Goal: Find specific page/section: Find specific page/section

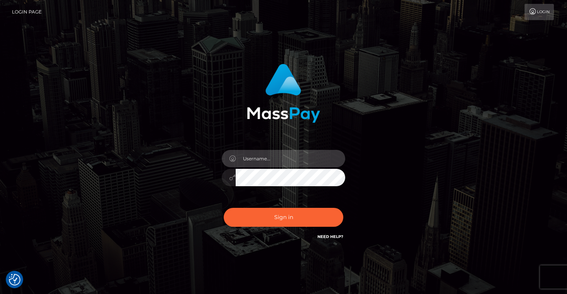
click at [256, 158] on input "text" at bounding box center [291, 158] width 110 height 17
type input "Artem Badlo"
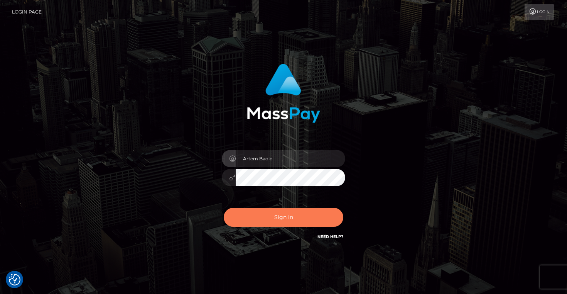
click at [294, 213] on button "Sign in" at bounding box center [284, 217] width 120 height 19
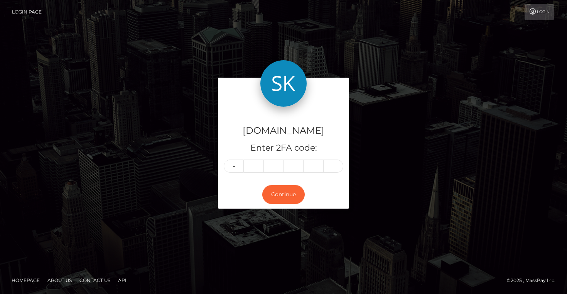
type input "9"
type input "0"
type input "5"
type input "0"
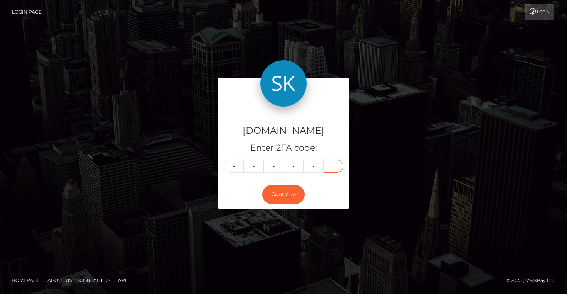
type input "0"
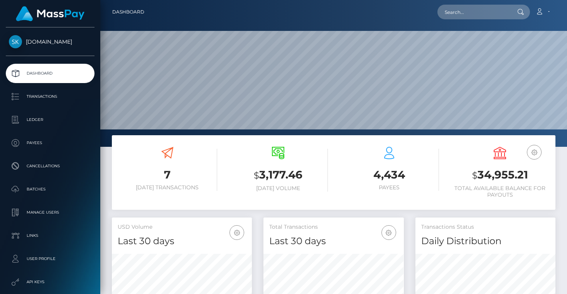
scroll to position [137, 140]
click at [468, 14] on input "text" at bounding box center [473, 12] width 73 height 15
paste input "[EMAIL_ADDRESS][DOMAIN_NAME]"
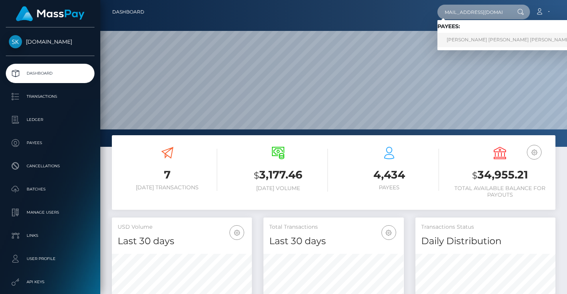
type input "[EMAIL_ADDRESS][DOMAIN_NAME]"
click at [473, 37] on link "HUY HOANG NGUYEN TRAN" at bounding box center [508, 40] width 142 height 14
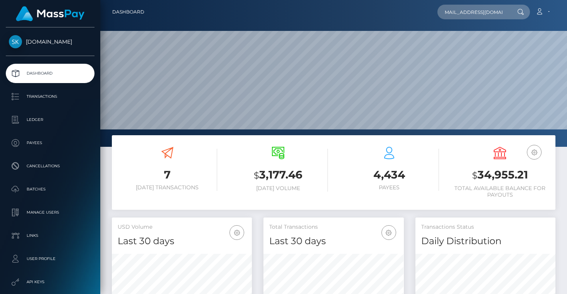
scroll to position [0, 0]
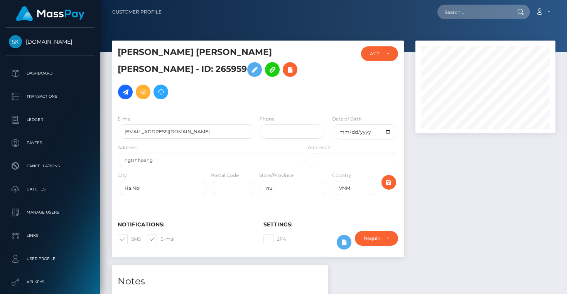
drag, startPoint x: 295, startPoint y: 52, endPoint x: 265, endPoint y: 55, distance: 30.6
click at [265, 55] on h5 "[PERSON_NAME] [PERSON_NAME] [PERSON_NAME] - ID: 265959" at bounding box center [209, 74] width 183 height 57
copy h5 "265959"
